Goal: Find specific page/section: Find specific page/section

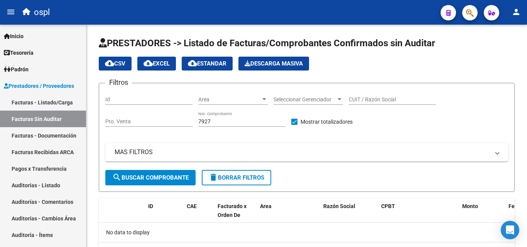
scroll to position [96, 0]
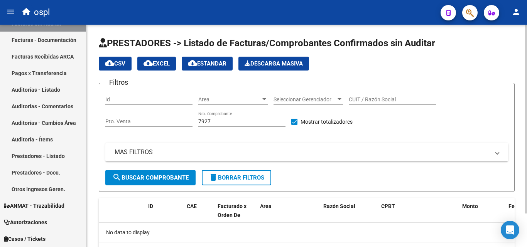
drag, startPoint x: 356, startPoint y: 21, endPoint x: 420, endPoint y: 28, distance: 64.8
click at [419, 28] on div "menu ospl person Firma Express Inicio Calendario SSS Instructivos Contacto OS T…" at bounding box center [263, 123] width 527 height 247
click at [426, 44] on span "PRESTADORES -> Listado de Facturas/Comprobantes Confirmados sin Auditar" at bounding box center [267, 43] width 337 height 11
click at [367, 46] on span "PRESTADORES -> Listado de Facturas/Comprobantes Confirmados sin Auditar" at bounding box center [267, 43] width 337 height 11
click at [333, 44] on span "PRESTADORES -> Listado de Facturas/Comprobantes Confirmados sin Auditar" at bounding box center [267, 43] width 337 height 11
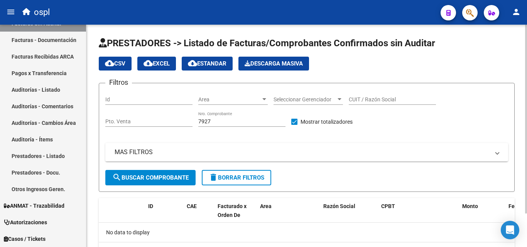
click at [311, 42] on span "PRESTADORES -> Listado de Facturas/Comprobantes Confirmados sin Auditar" at bounding box center [267, 43] width 337 height 11
drag, startPoint x: 302, startPoint y: 42, endPoint x: 403, endPoint y: 45, distance: 101.5
click at [392, 49] on h1 "PRESTADORES -> Listado de Facturas/Comprobantes Confirmados sin Auditar" at bounding box center [307, 44] width 416 height 14
click at [404, 44] on span "PRESTADORES -> Listado de Facturas/Comprobantes Confirmados sin Auditar" at bounding box center [267, 43] width 337 height 11
